Goal: Navigation & Orientation: Understand site structure

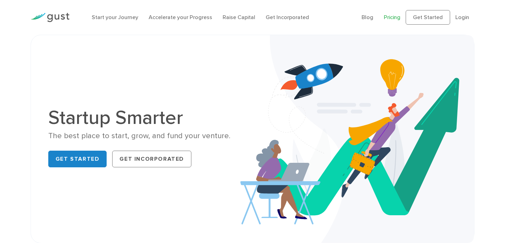
click at [394, 18] on link "Pricing" at bounding box center [392, 17] width 17 height 7
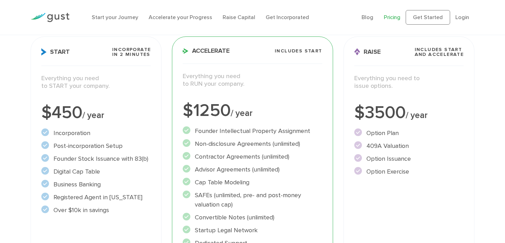
scroll to position [95, 0]
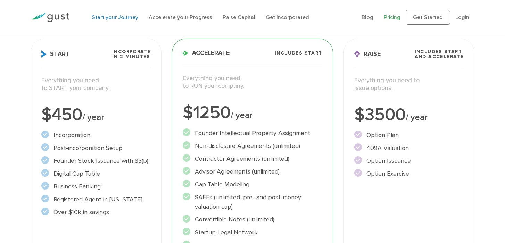
click at [125, 19] on link "Start your Journey" at bounding box center [115, 17] width 47 height 7
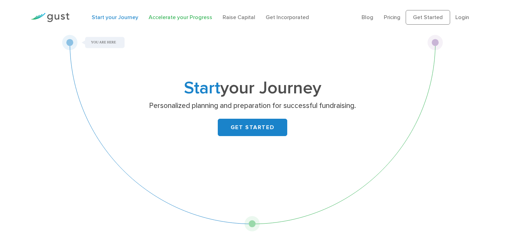
click at [176, 16] on link "Accelerate your Progress" at bounding box center [181, 17] width 64 height 7
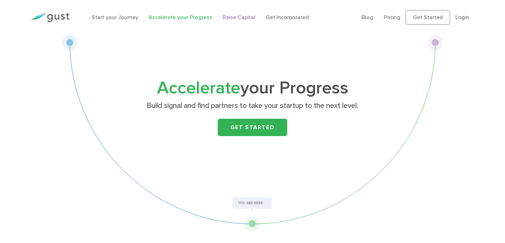
click at [243, 18] on link "Raise Capital" at bounding box center [239, 17] width 33 height 7
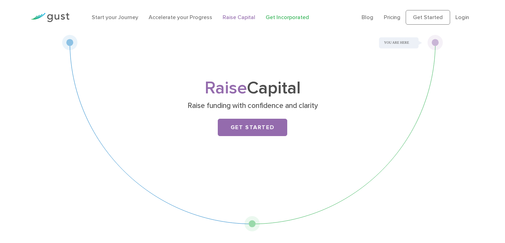
click at [270, 14] on link "Get Incorporated" at bounding box center [287, 17] width 43 height 7
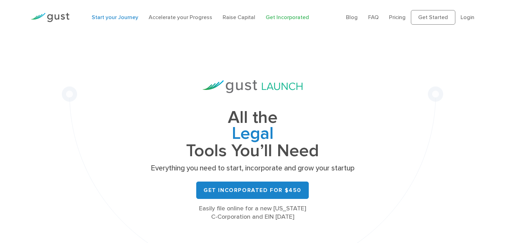
click at [116, 18] on link "Start your Journey" at bounding box center [115, 17] width 47 height 7
click at [397, 19] on link "Pricing" at bounding box center [397, 17] width 17 height 7
click at [45, 18] on img at bounding box center [50, 17] width 39 height 9
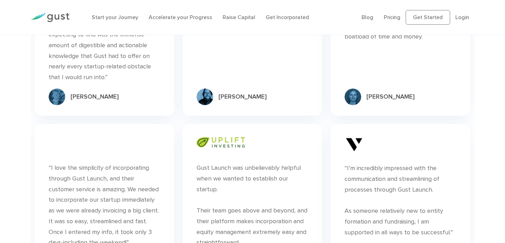
scroll to position [2201, 0]
